Goal: Information Seeking & Learning: Learn about a topic

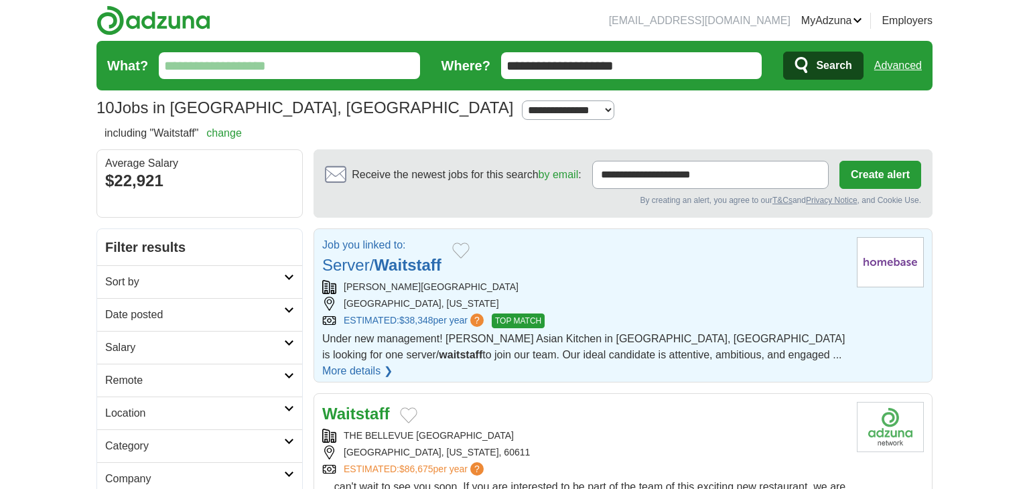
click at [639, 289] on div "[PERSON_NAME][GEOGRAPHIC_DATA]" at bounding box center [584, 287] width 524 height 14
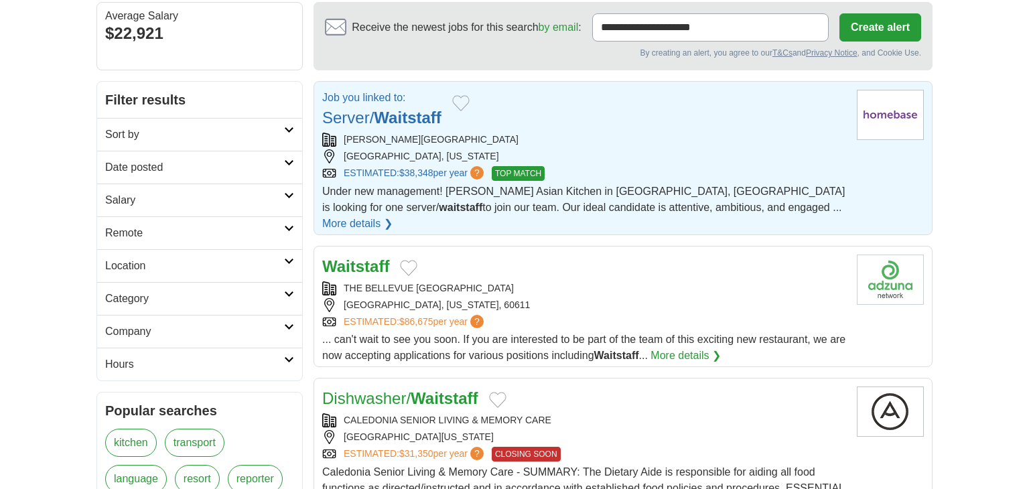
scroll to position [149, 0]
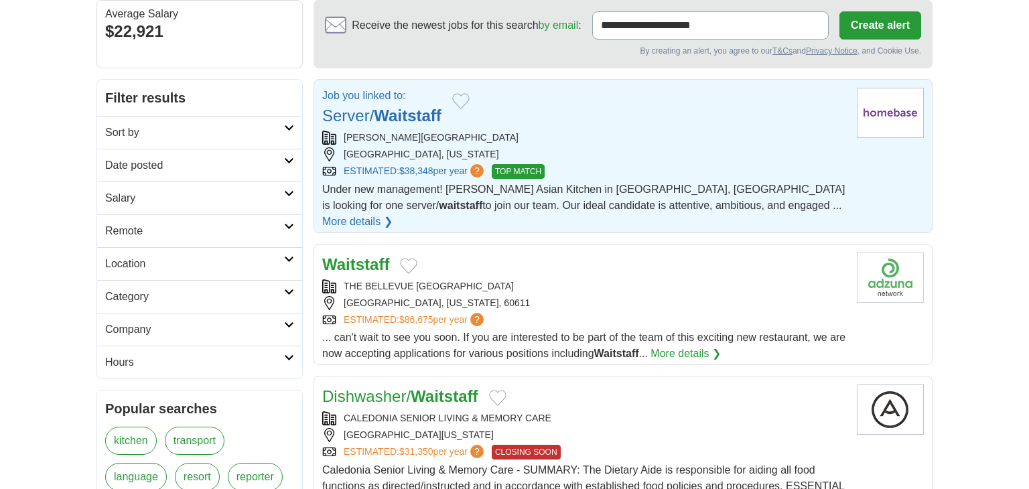
click at [903, 265] on img at bounding box center [890, 278] width 67 height 50
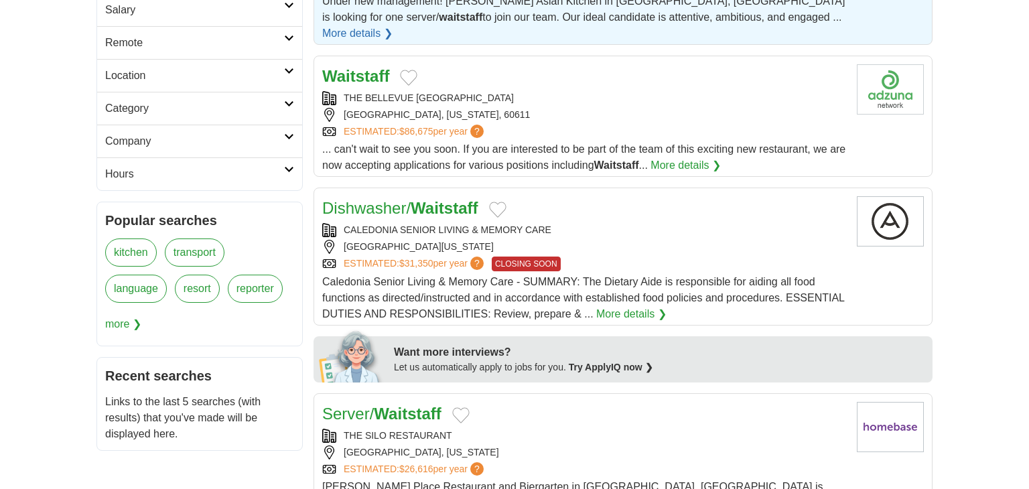
scroll to position [338, 0]
click at [698, 222] on div "CALEDONIA SENIOR LIVING & MEMORY CARE [GEOGRAPHIC_DATA], [US_STATE], 60546 ESTI…" at bounding box center [584, 246] width 524 height 48
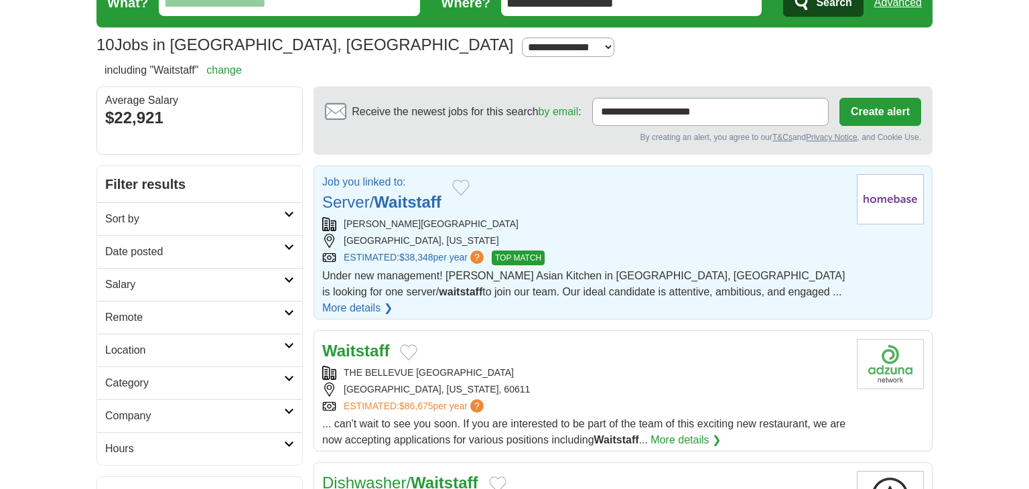
scroll to position [0, 0]
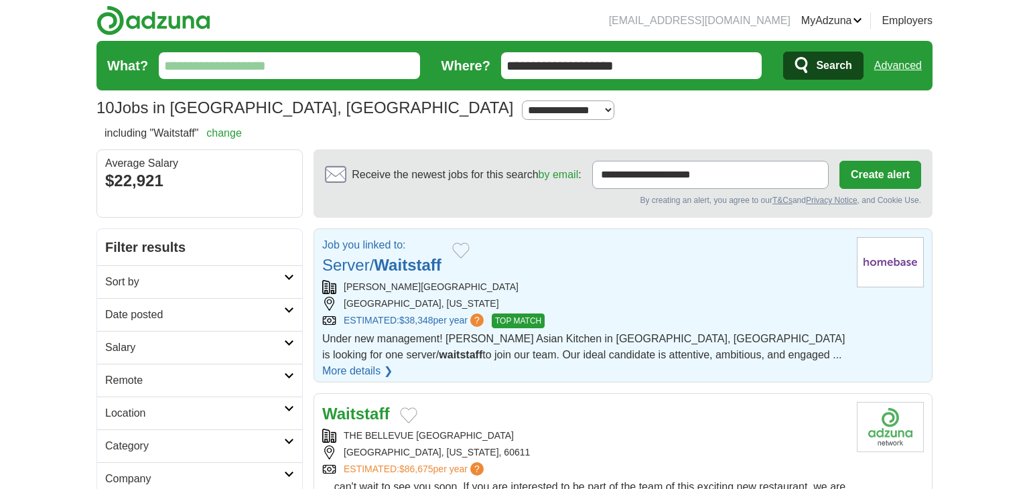
click at [522, 107] on select "**********" at bounding box center [568, 111] width 92 height 20
select select "*"
click at [522, 101] on select "**********" at bounding box center [568, 111] width 92 height 20
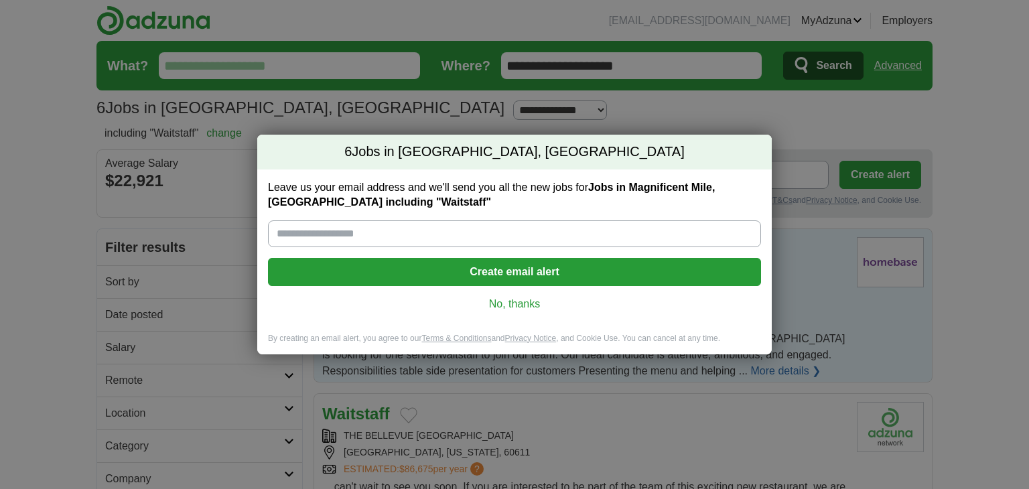
click at [517, 306] on link "No, thanks" at bounding box center [515, 304] width 472 height 15
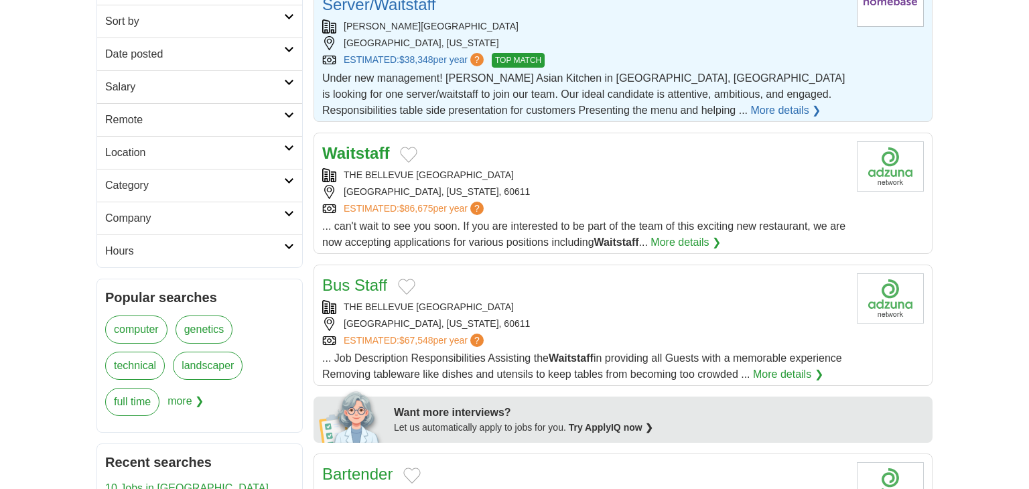
scroll to position [268, 0]
